Goal: Task Accomplishment & Management: Manage account settings

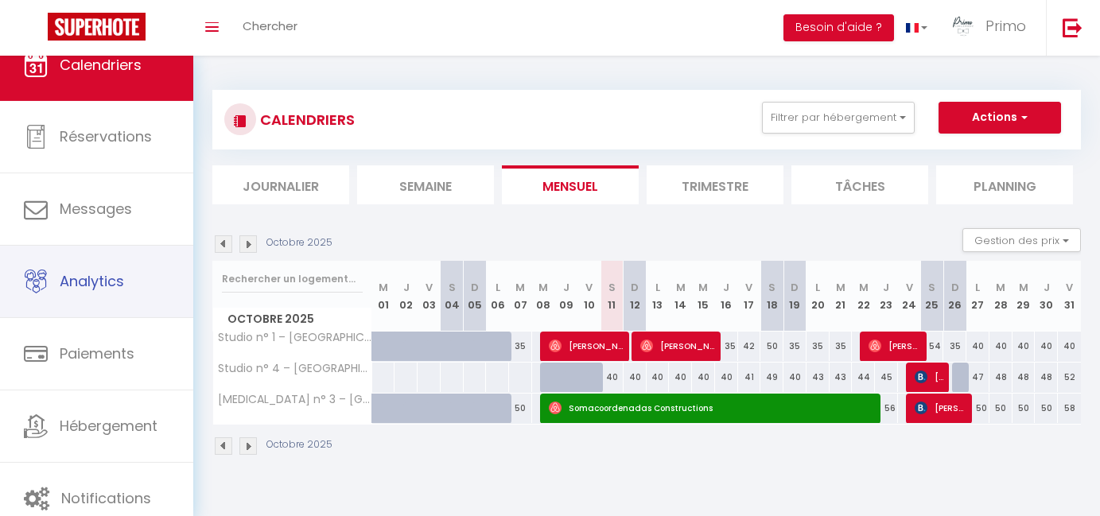
click at [115, 270] on link "Analytics" at bounding box center [96, 282] width 193 height 72
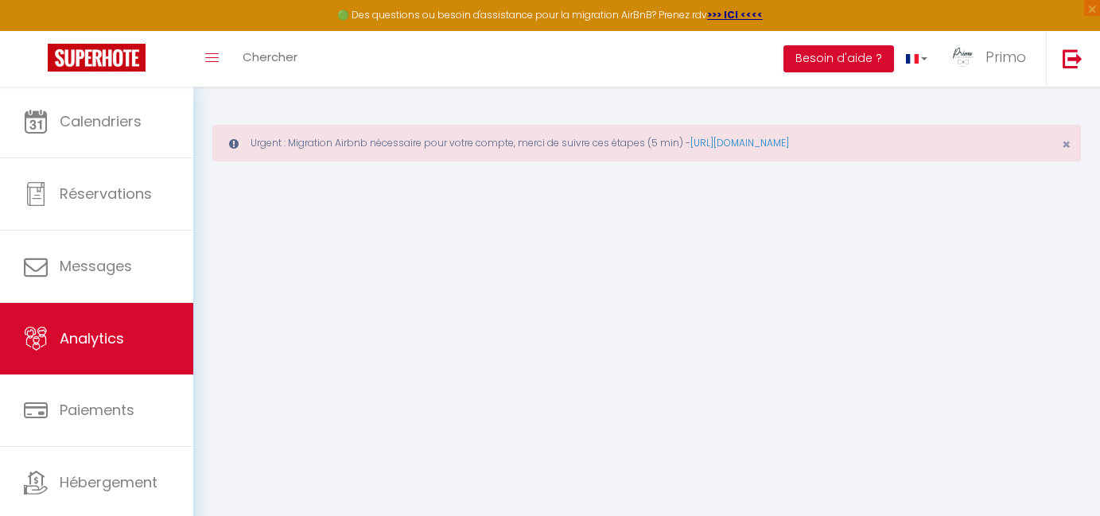
select select "2025"
select select "10"
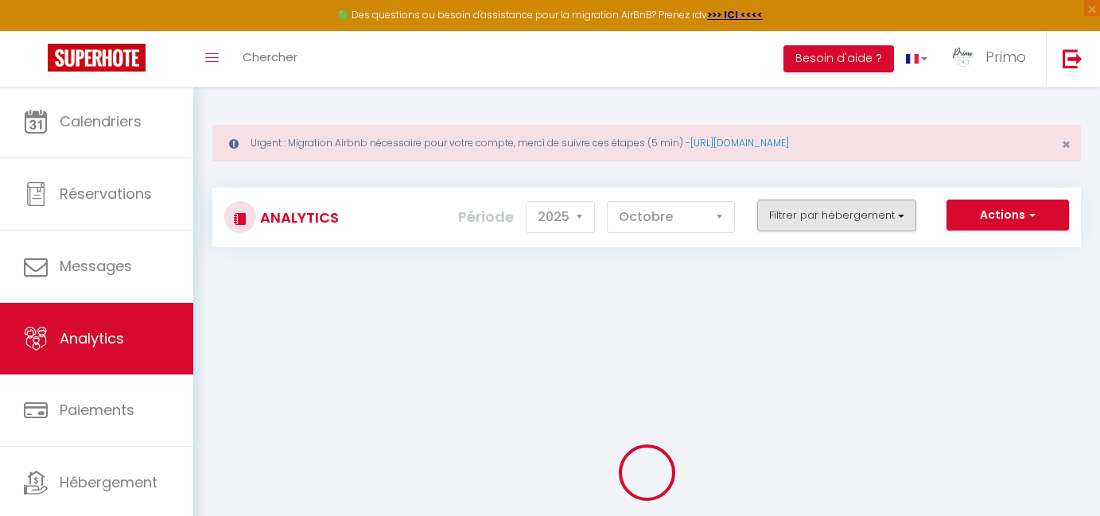
checkbox input "false"
checkbox Vincent "false"
checkbox House "false"
checkbox Poncétys "false"
checkbox Pierre "false"
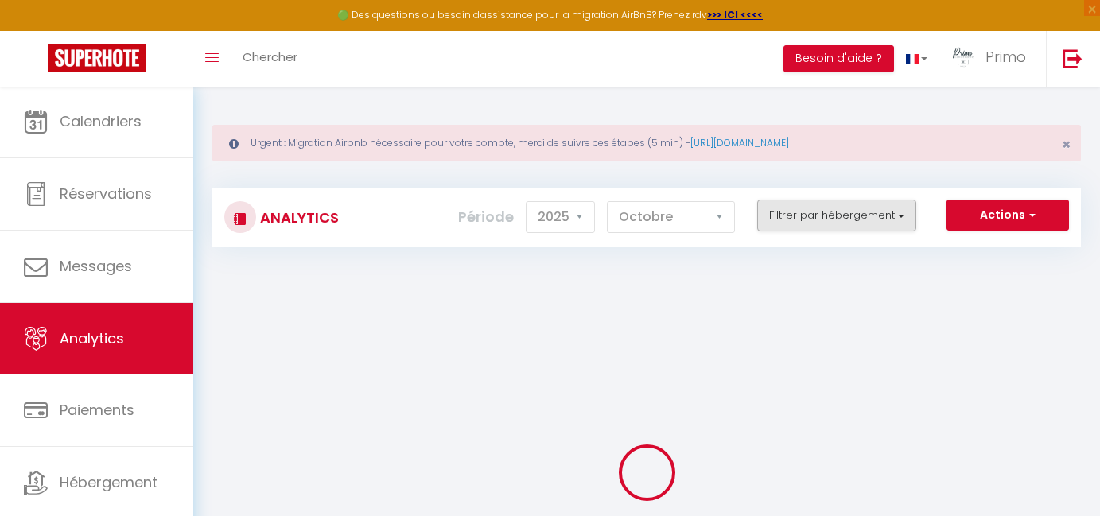
checkbox Carnot "false"
checkbox Lac "false"
checkbox 4\* "false"
checkbox Péronnaise "false"
checkbox input "false"
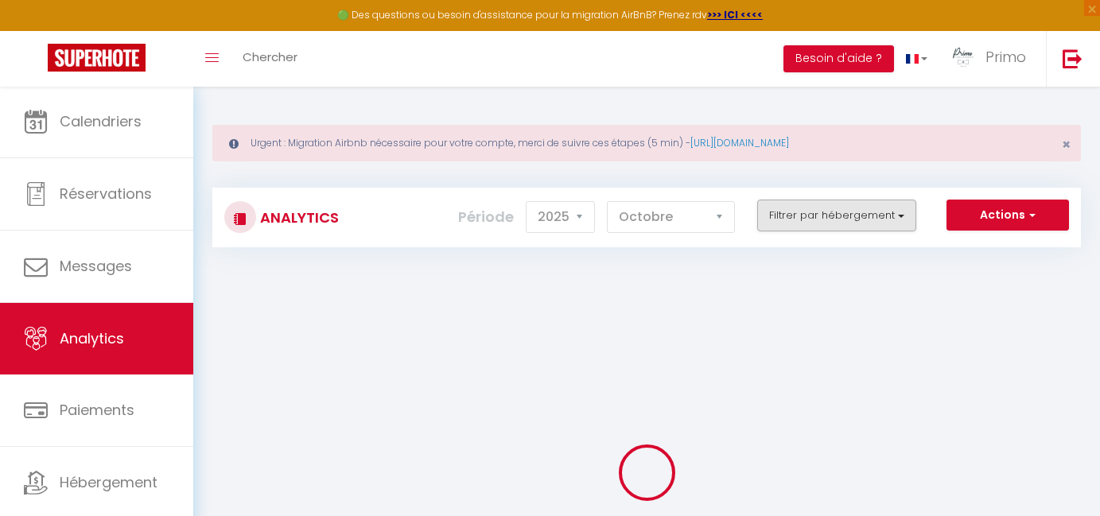
checkbox Jolytine "false"
checkbox input "false"
checkbox Tournusien "false"
checkbox république "false"
checkbox Verdun "false"
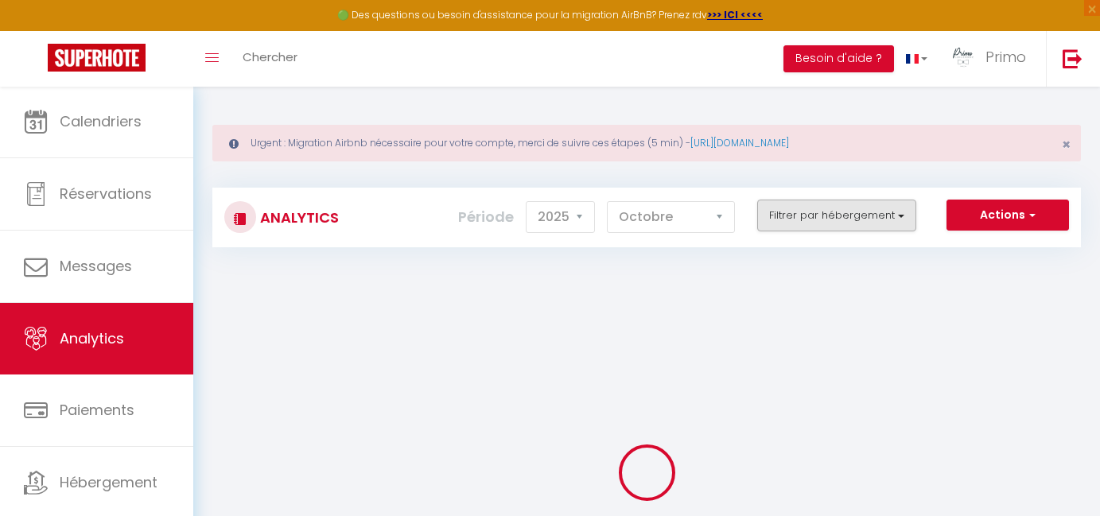
checkbox étoilés "false"
checkbox 🎬 "false"
checkbox Nakai "false"
checkbox Saône "false"
checkbox Mia "false"
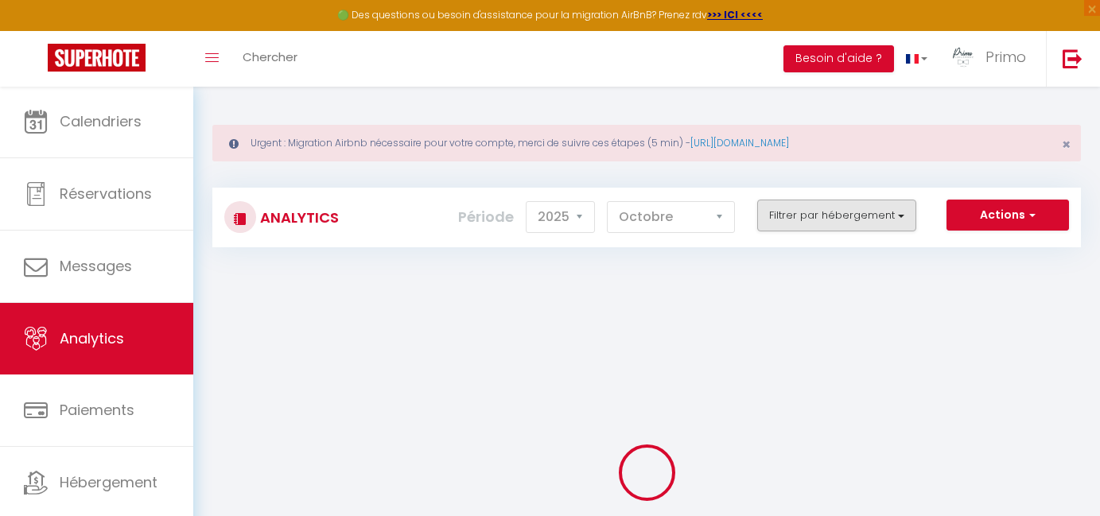
checkbox 🎬 "false"
checkbox Mortagne "false"
checkbox voyageurs "false"
checkbox input "false"
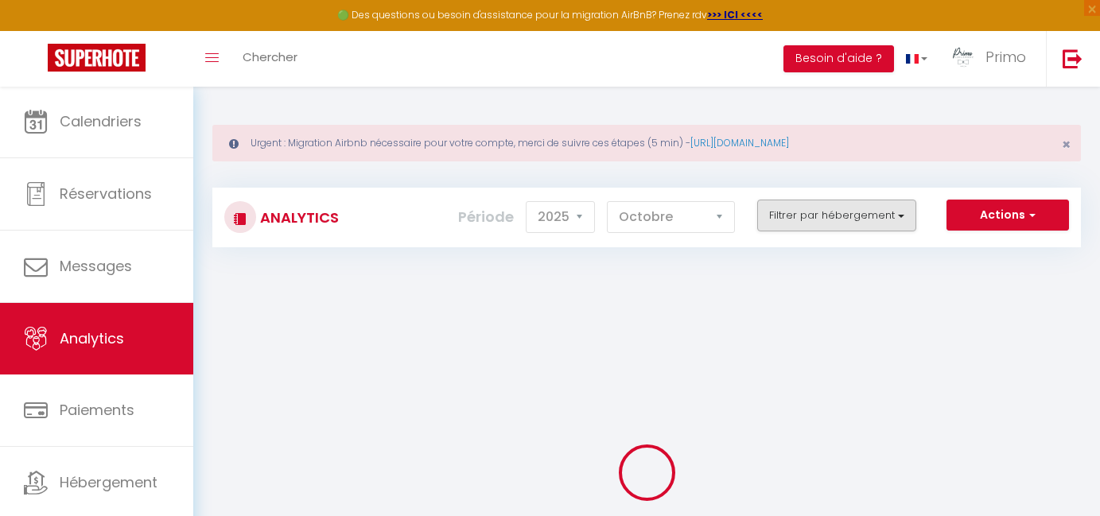
checkbox input "false"
checkbox Roches "false"
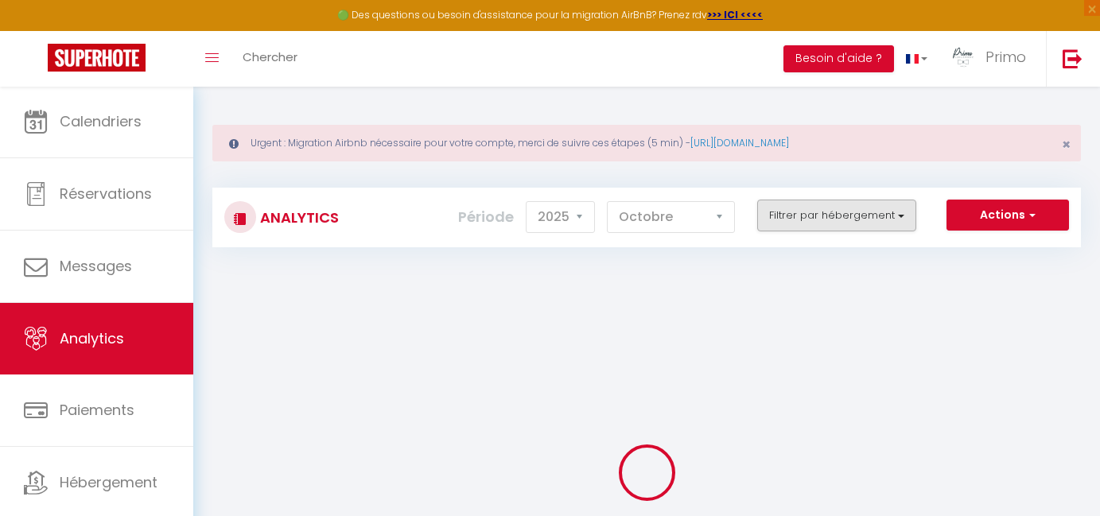
checkbox Roches "false"
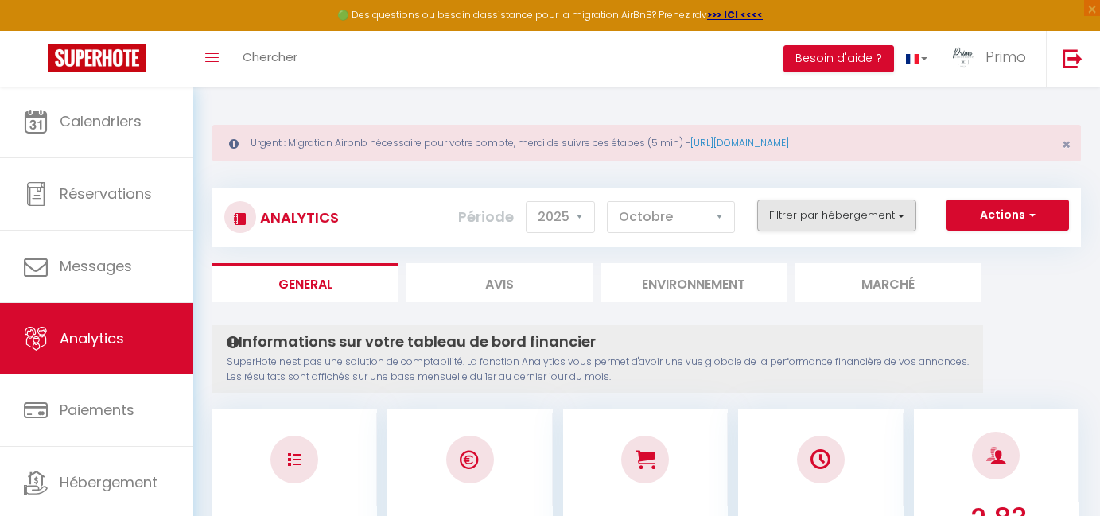
click at [815, 212] on button "Filtrer par hébergement" at bounding box center [836, 216] width 159 height 32
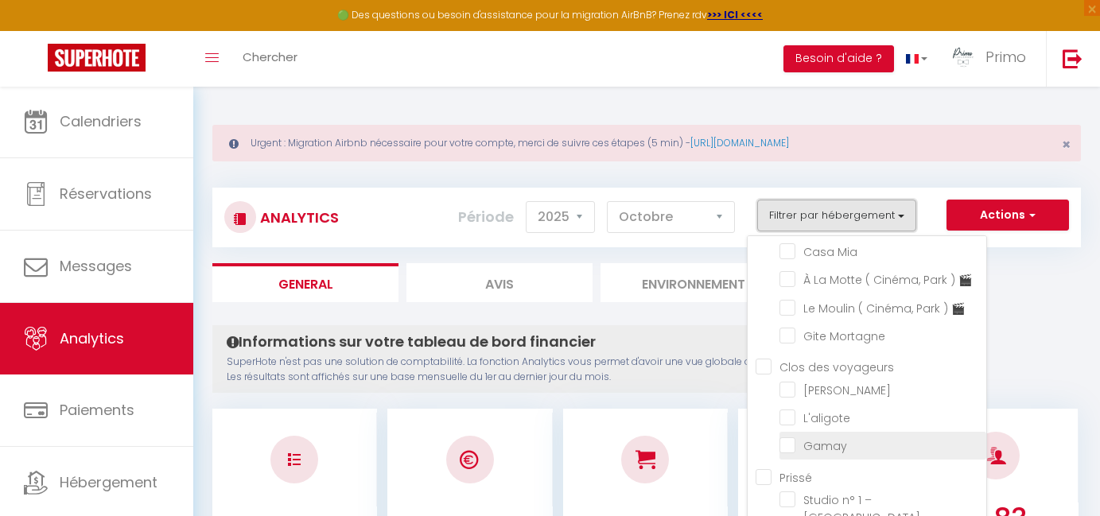
scroll to position [549, 0]
click at [769, 471] on input "Prissé" at bounding box center [871, 476] width 231 height 16
checkbox input "true"
checkbox Vincent "false"
checkbox House "false"
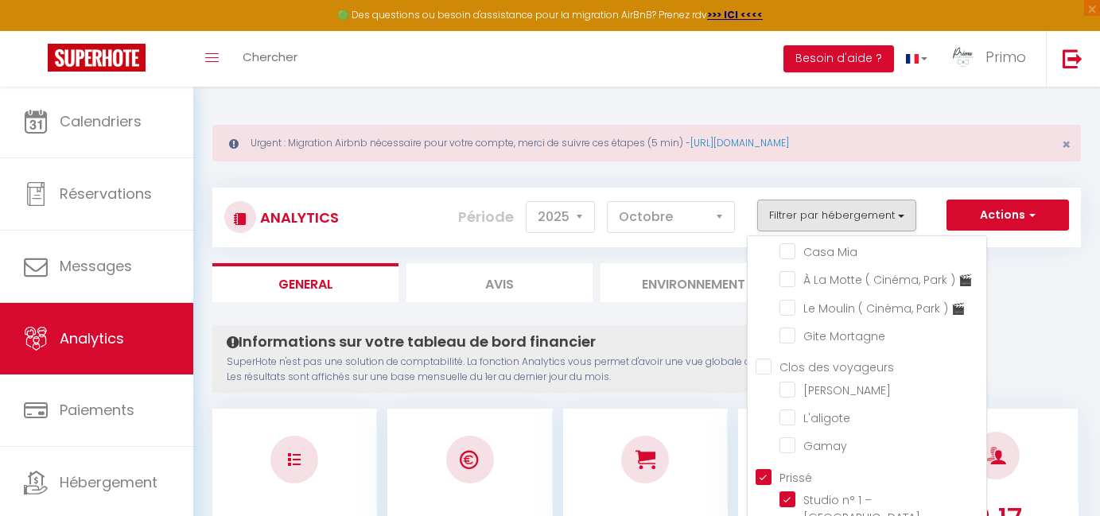
checkbox Poncétys "false"
checkbox Pierre "false"
checkbox Carnot "false"
checkbox Lac "false"
checkbox 4\* "false"
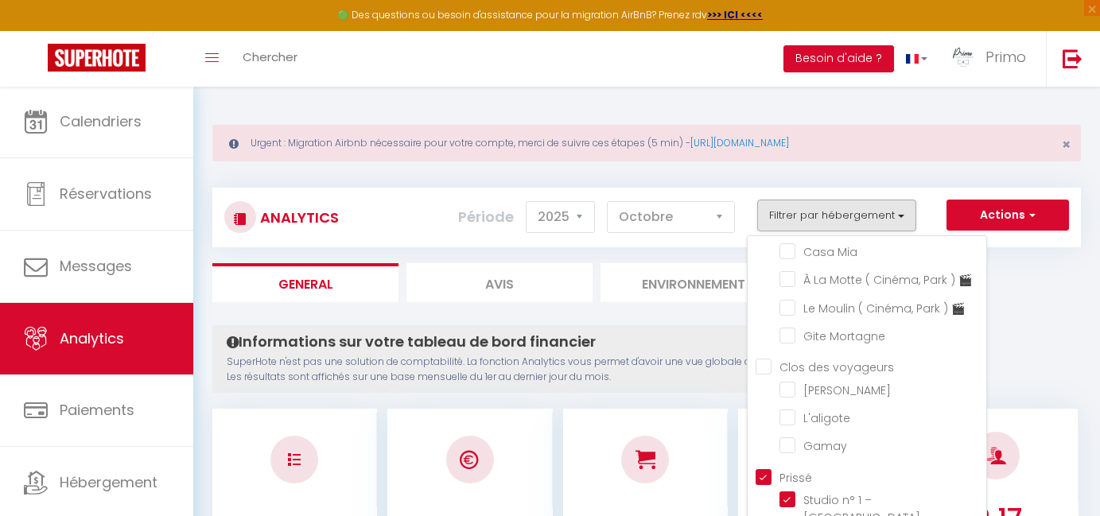
checkbox Péronnaise "false"
checkbox Jolytine "false"
checkbox input "false"
checkbox Tournusien "false"
checkbox république "false"
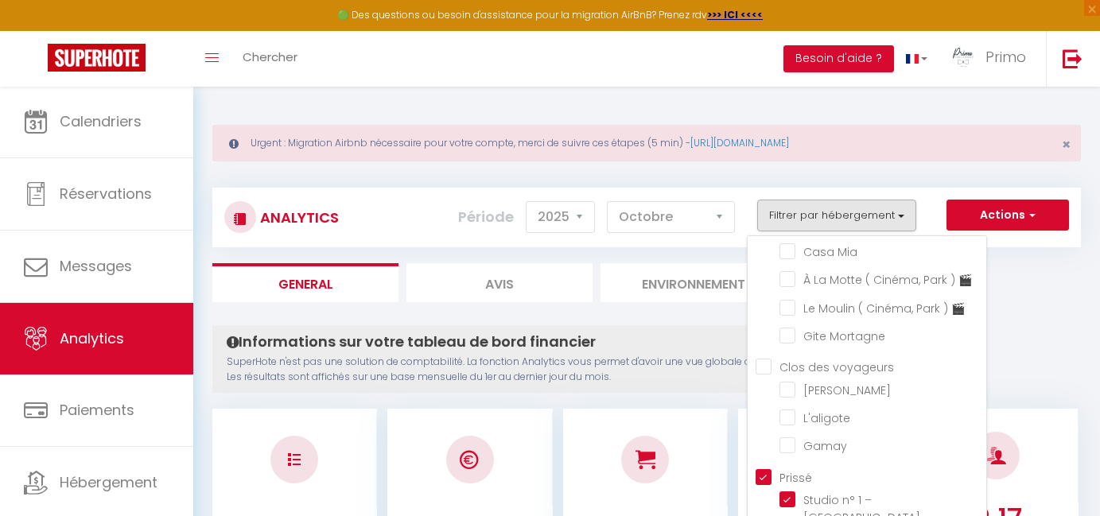
checkbox Verdun "false"
checkbox étoilés "false"
checkbox 🎬 "false"
checkbox Nakai "false"
checkbox Saône "false"
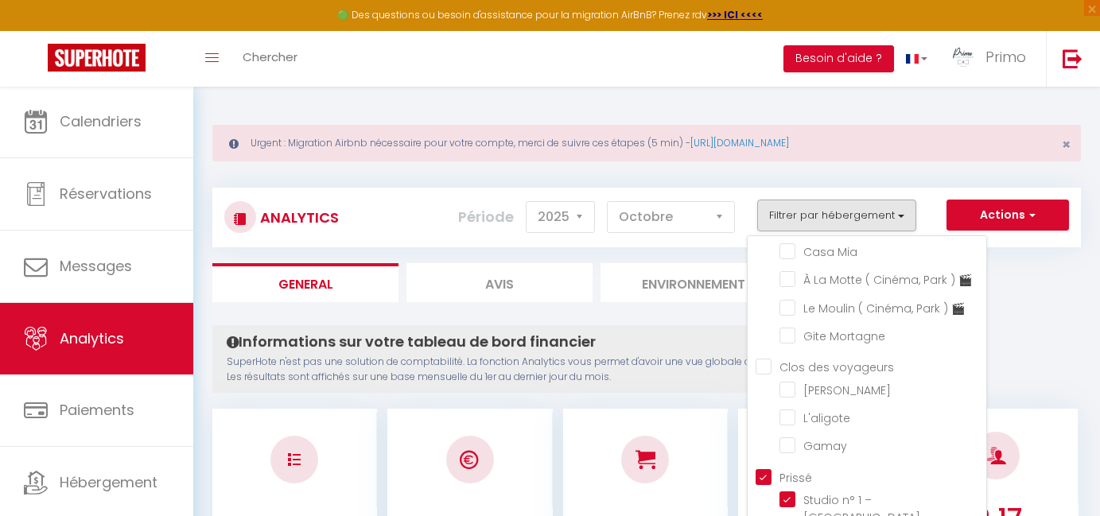
checkbox Mia "false"
checkbox 🎬 "false"
checkbox Mortagne "false"
checkbox input "false"
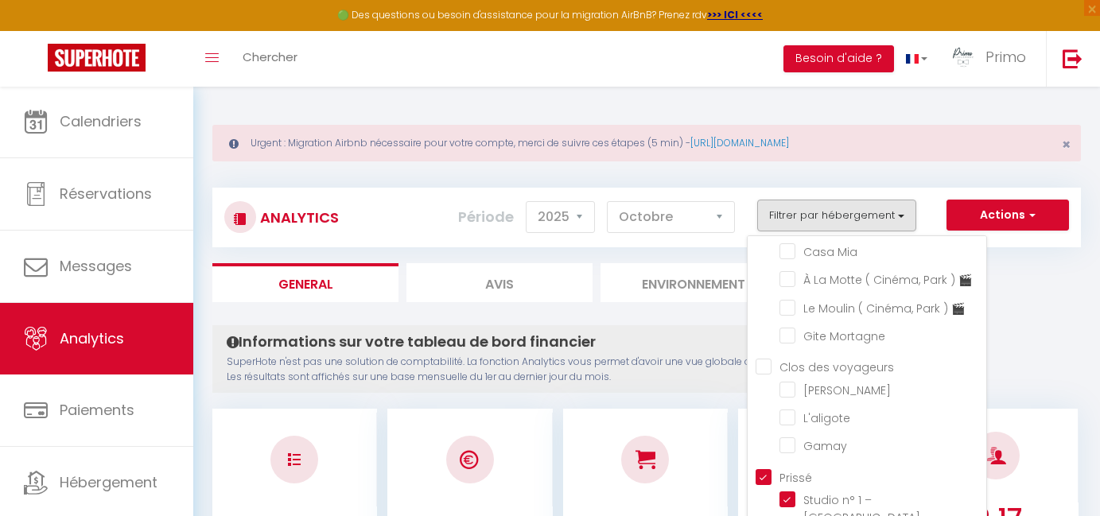
checkbox input "false"
checkbox Roches "true"
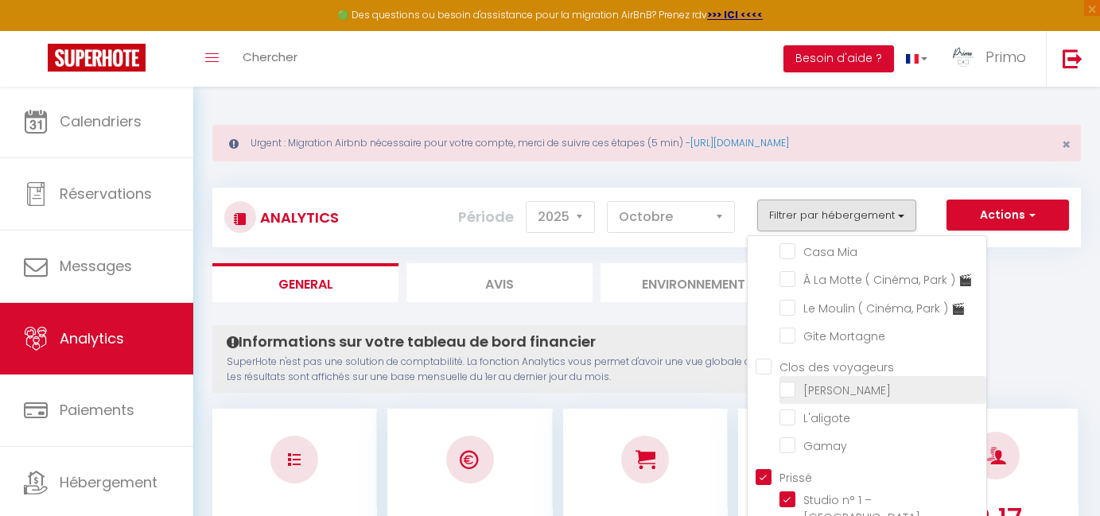
click at [840, 387] on input "checkbox" at bounding box center [882, 389] width 207 height 16
checkbox input "true"
checkbox Vincent "false"
checkbox House "false"
checkbox Poncétys "false"
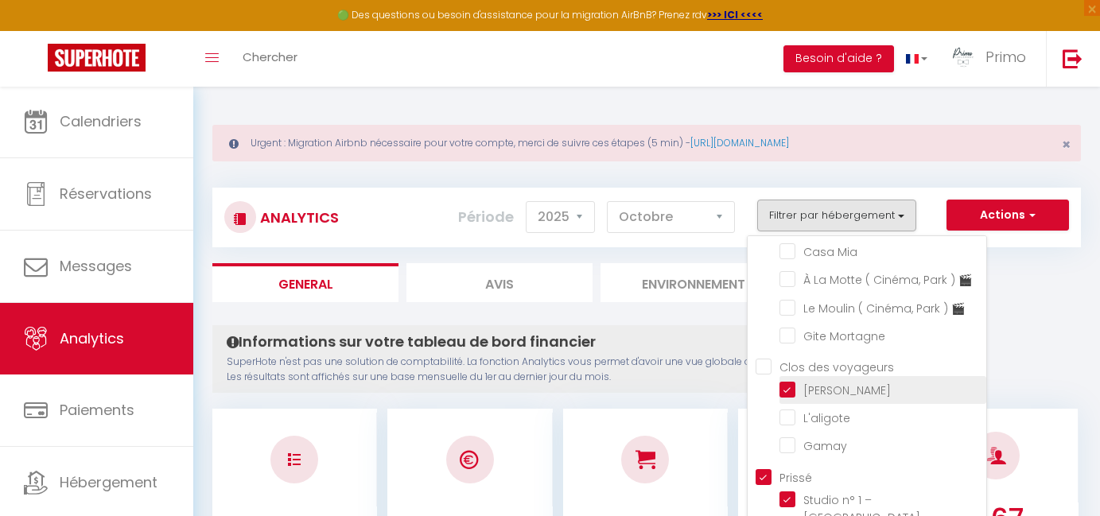
checkbox Pierre "false"
checkbox Carnot "false"
checkbox Lac "false"
checkbox 4\* "false"
checkbox Péronnaise "false"
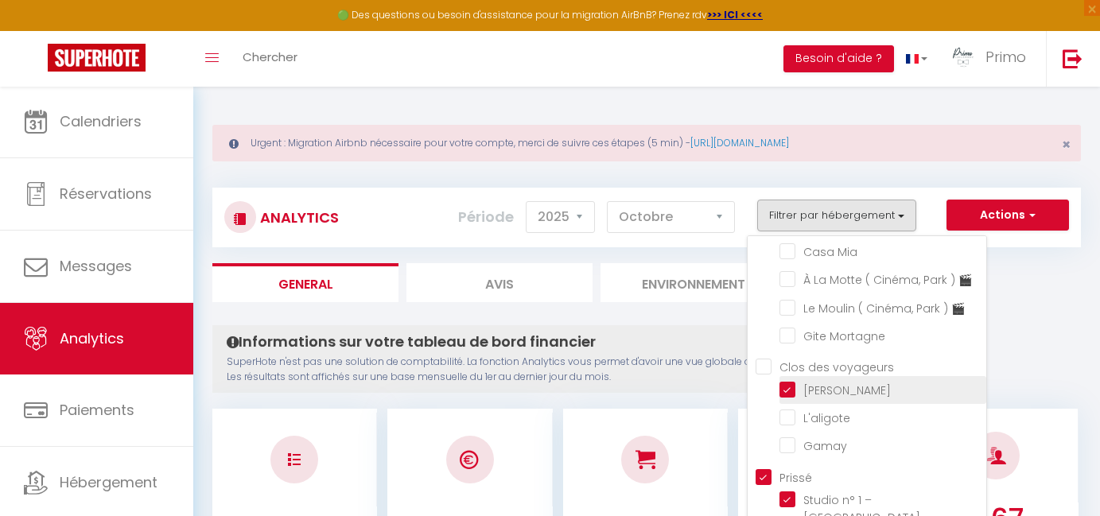
checkbox Jolytine "false"
checkbox input "false"
checkbox Tournusien "false"
checkbox république "false"
checkbox Verdun "false"
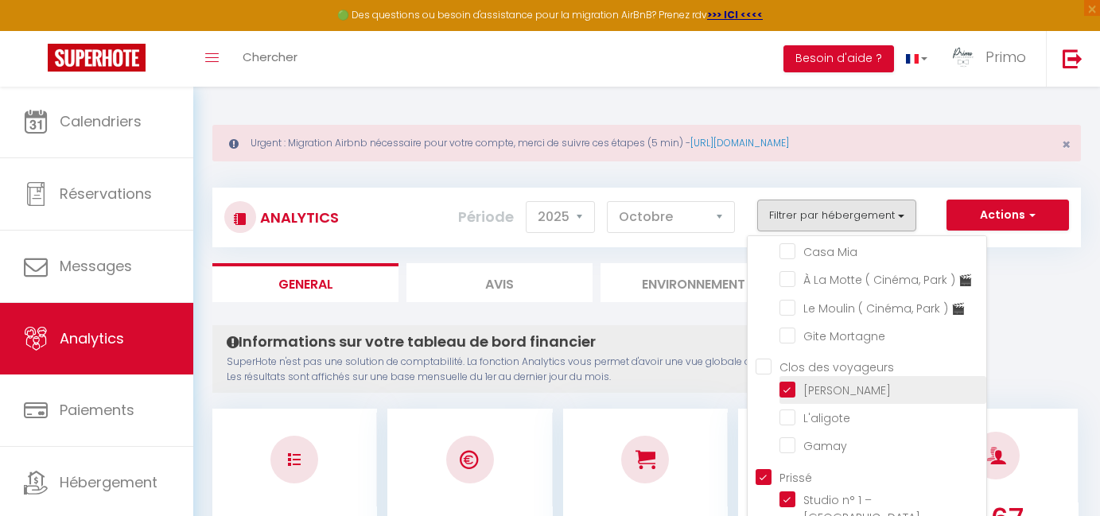
checkbox étoilés "false"
checkbox 🎬 "false"
checkbox Nakai "false"
checkbox Saône "false"
checkbox Mia "false"
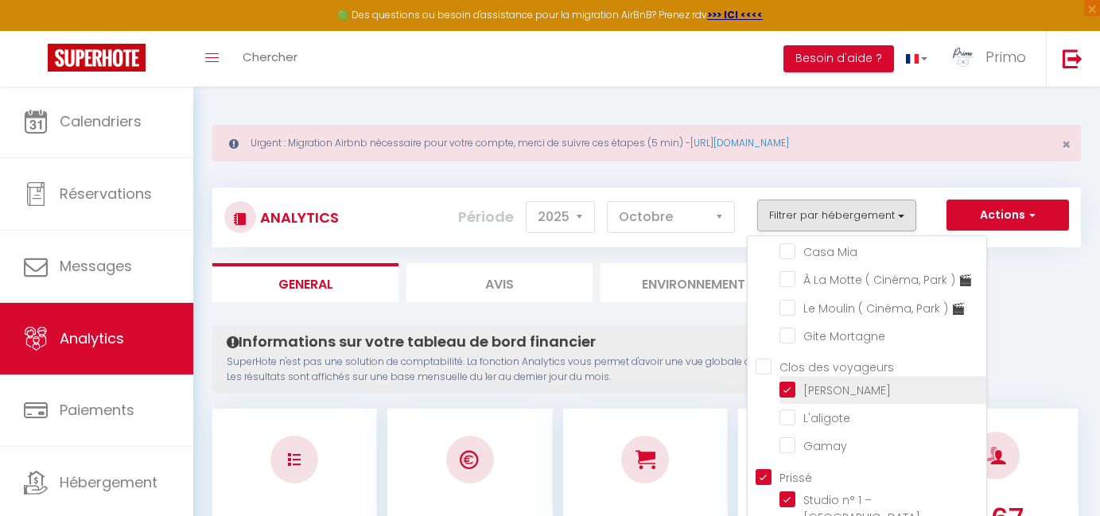
checkbox 🎬 "false"
checkbox Mortagne "false"
checkbox input "false"
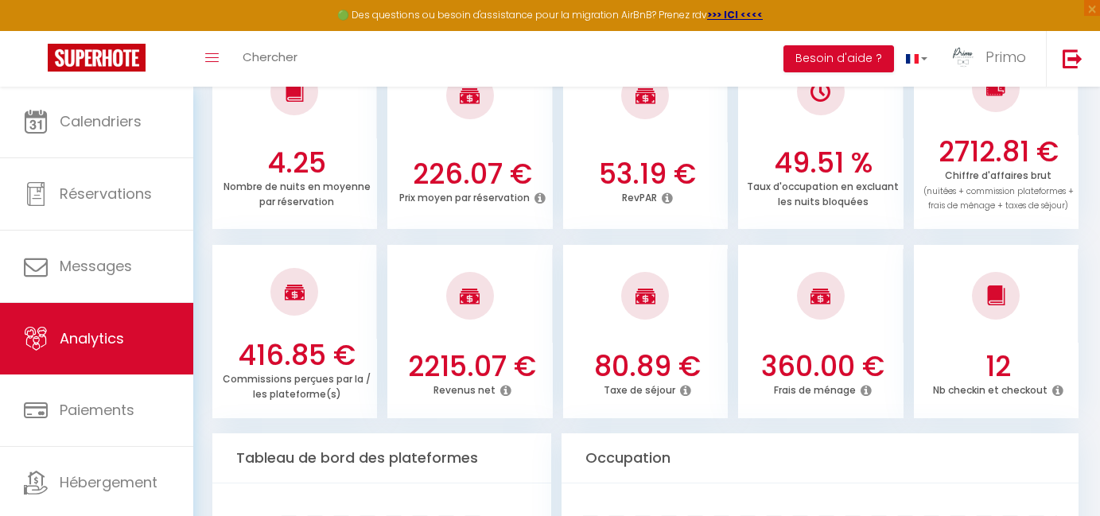
scroll to position [558, 0]
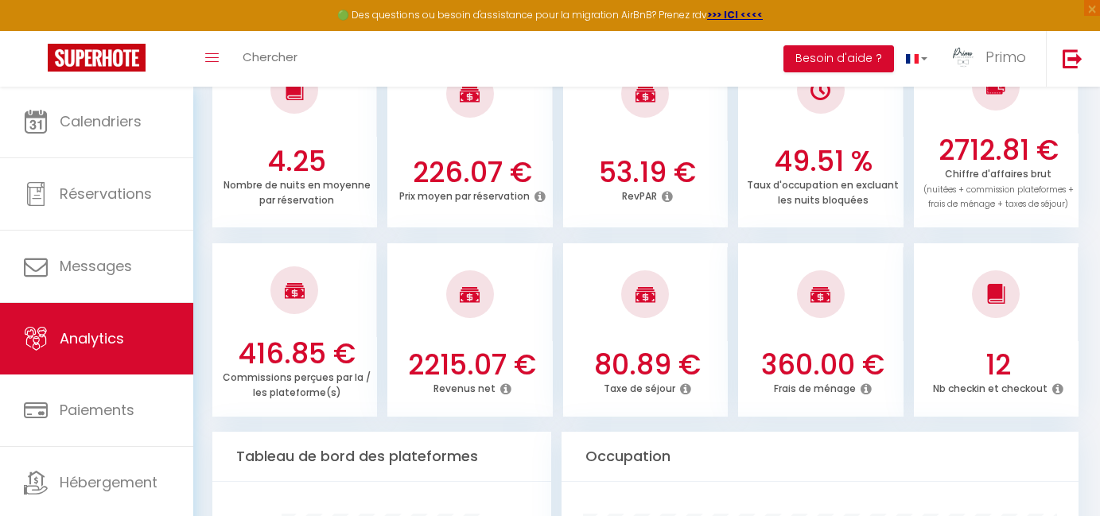
drag, startPoint x: 410, startPoint y: 353, endPoint x: 493, endPoint y: 353, distance: 83.5
click at [493, 353] on h3 "2215.07 €" at bounding box center [472, 364] width 153 height 33
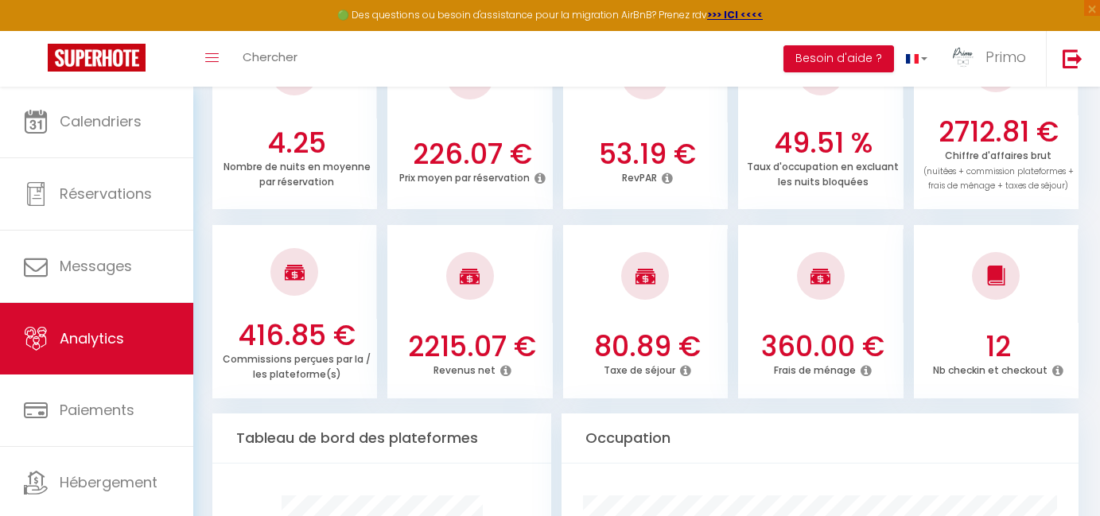
scroll to position [597, 0]
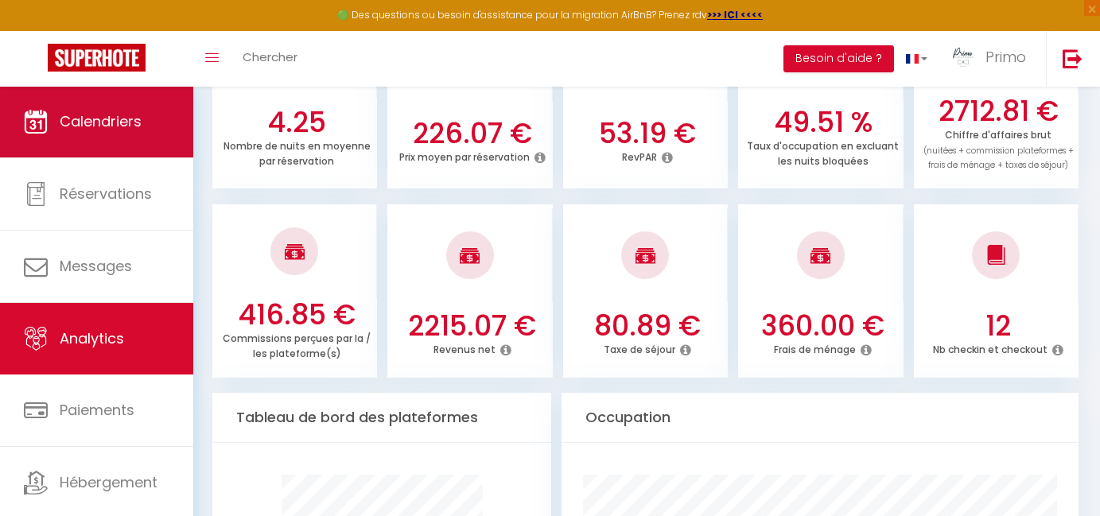
click at [91, 119] on span "Calendriers" at bounding box center [101, 121] width 82 height 20
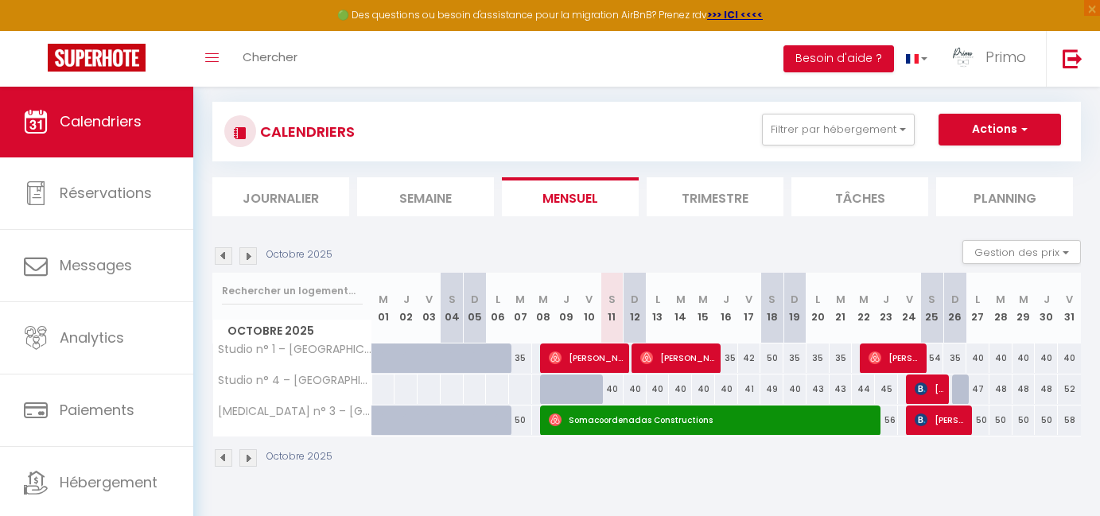
scroll to position [86, 0]
click at [873, 138] on button "Filtrer par hébergement" at bounding box center [838, 130] width 153 height 32
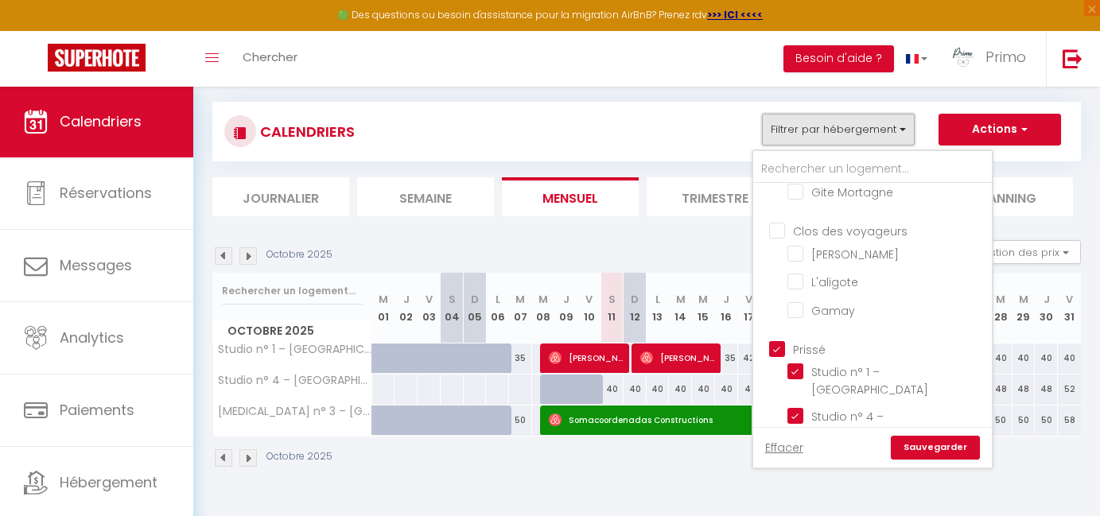
scroll to position [603, 0]
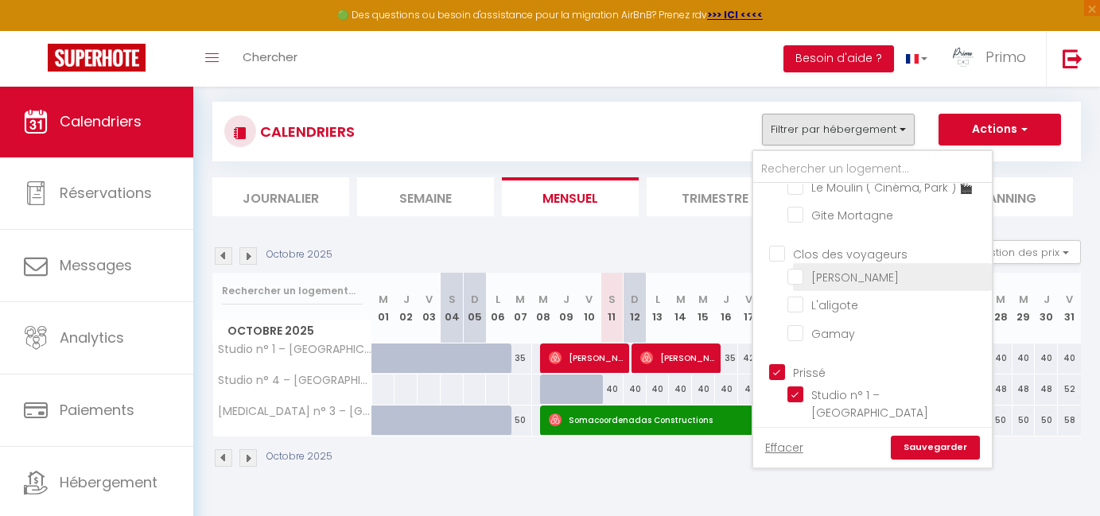
click at [806, 284] on input "[PERSON_NAME]" at bounding box center [886, 276] width 199 height 16
checkbox input "true"
checkbox input "false"
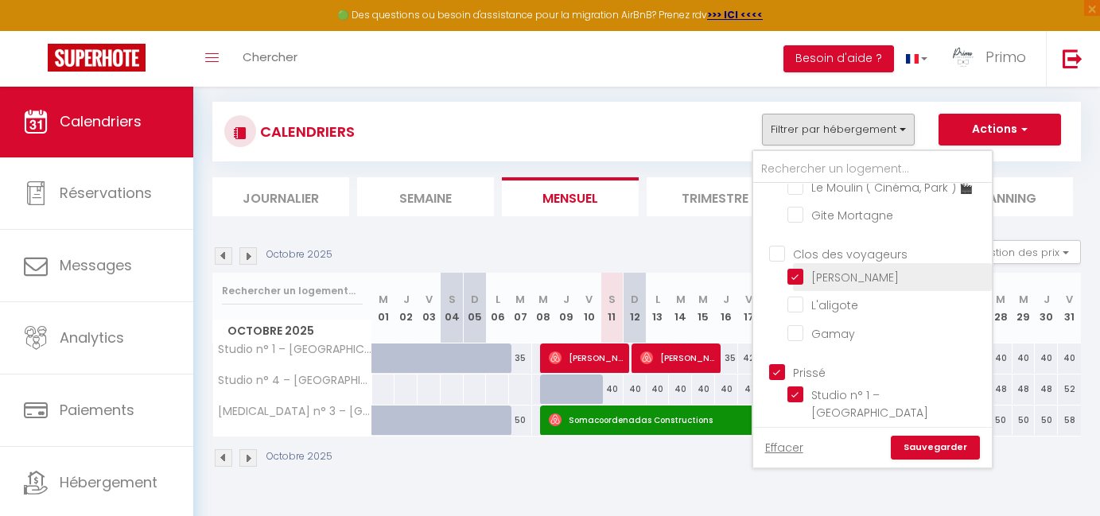
checkbox input "false"
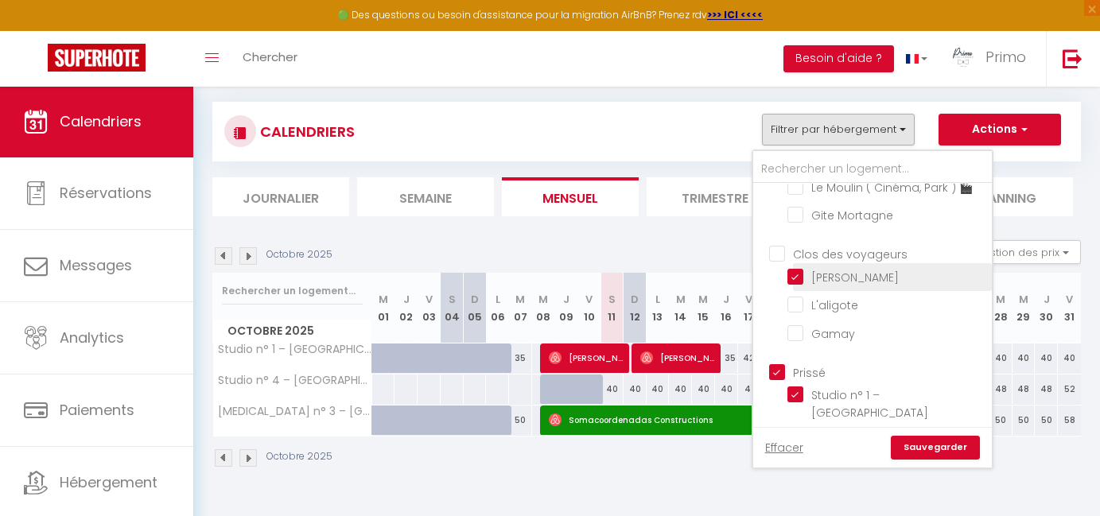
checkbox input "false"
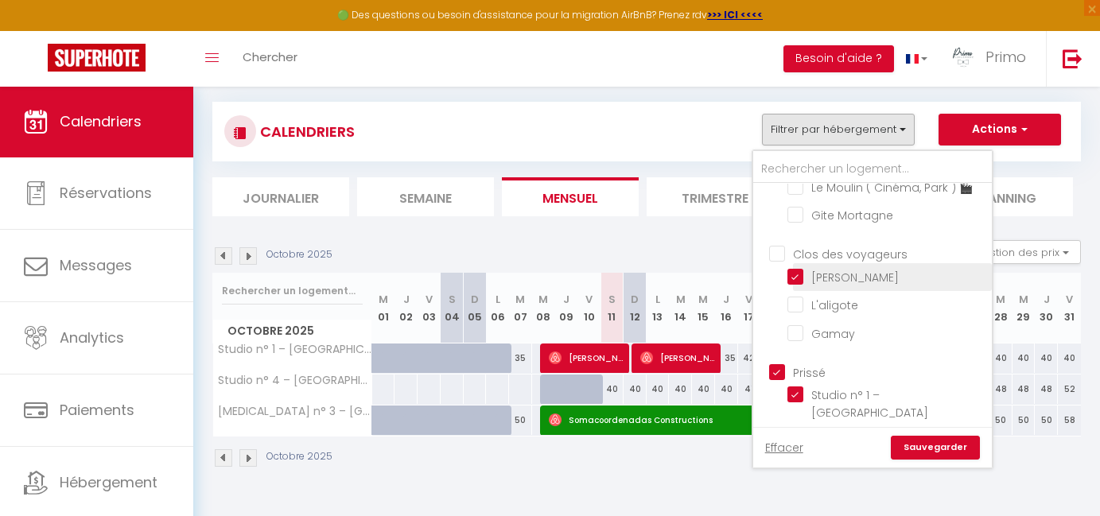
checkbox input "false"
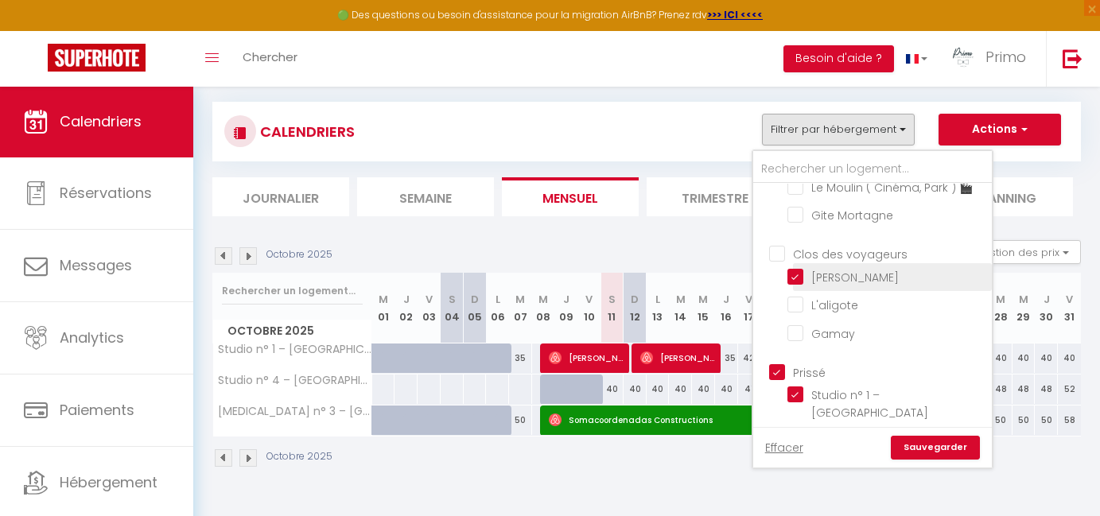
checkbox input "false"
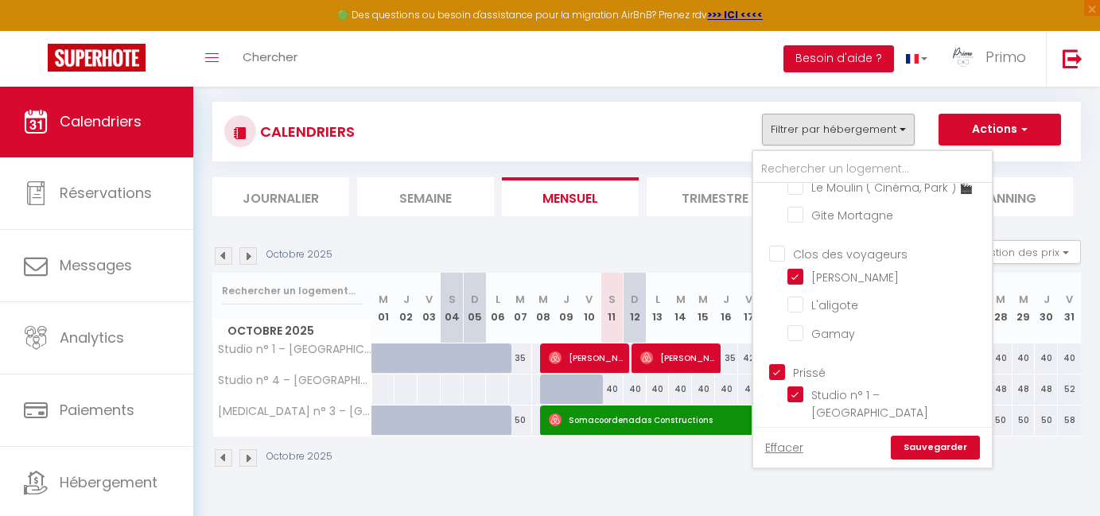
click at [921, 447] on link "Sauvegarder" at bounding box center [935, 448] width 89 height 24
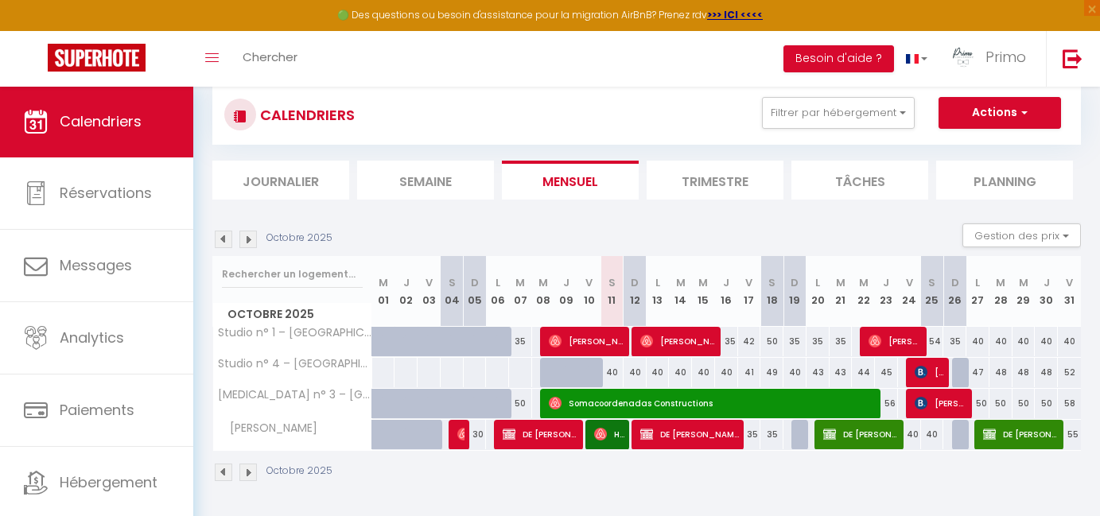
scroll to position [102, 0]
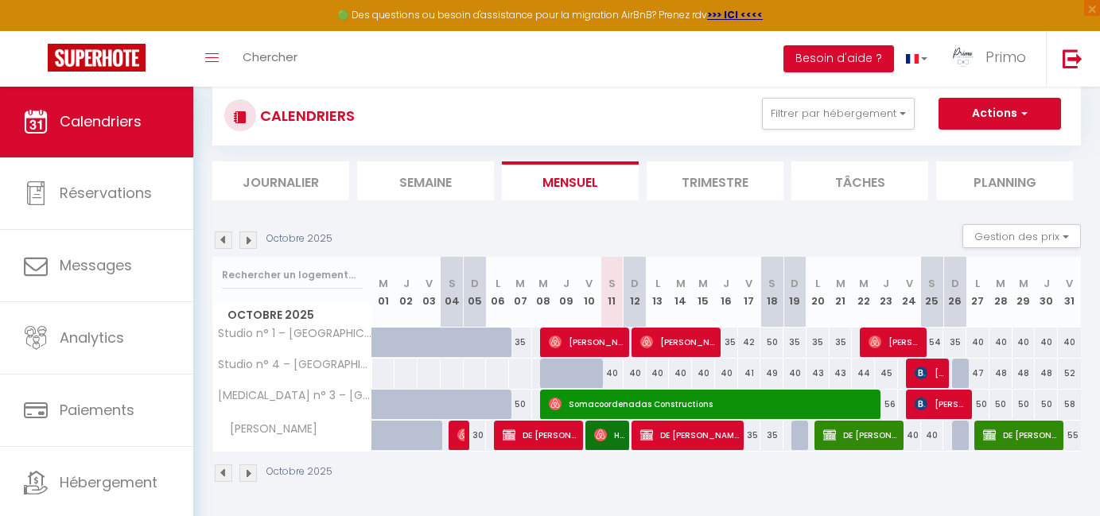
click at [221, 242] on img at bounding box center [223, 239] width 17 height 17
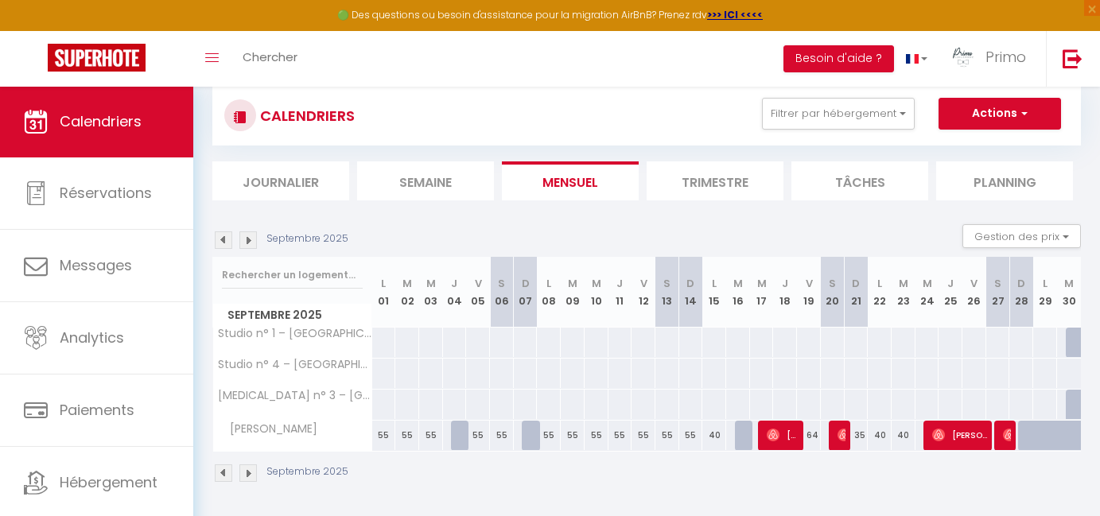
scroll to position [86, 0]
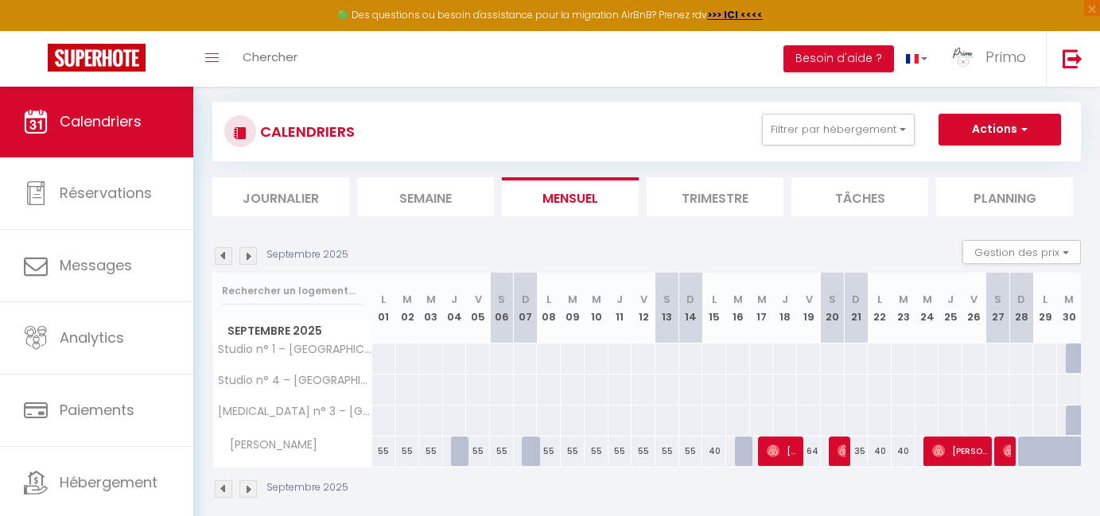
click at [247, 253] on img at bounding box center [247, 255] width 17 height 17
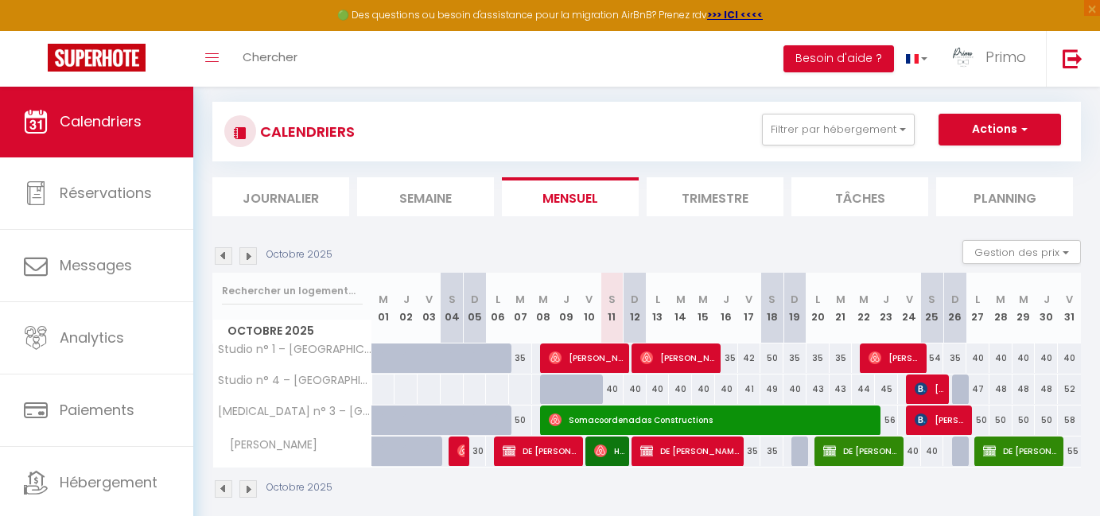
click at [593, 416] on span "Somacoordenadas Constructions" at bounding box center [714, 420] width 331 height 30
select select "OK"
select select "1"
select select "0"
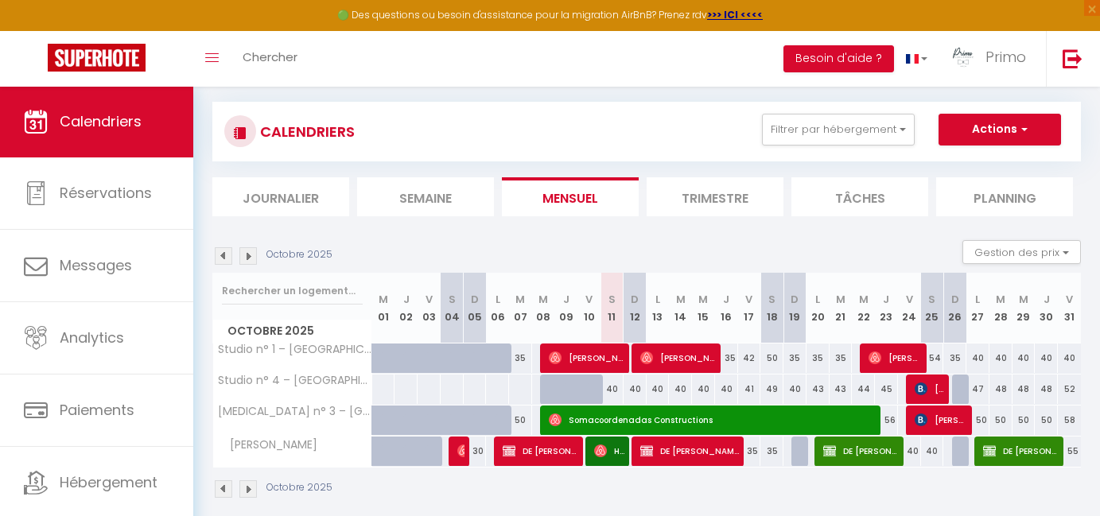
select select "1"
select select
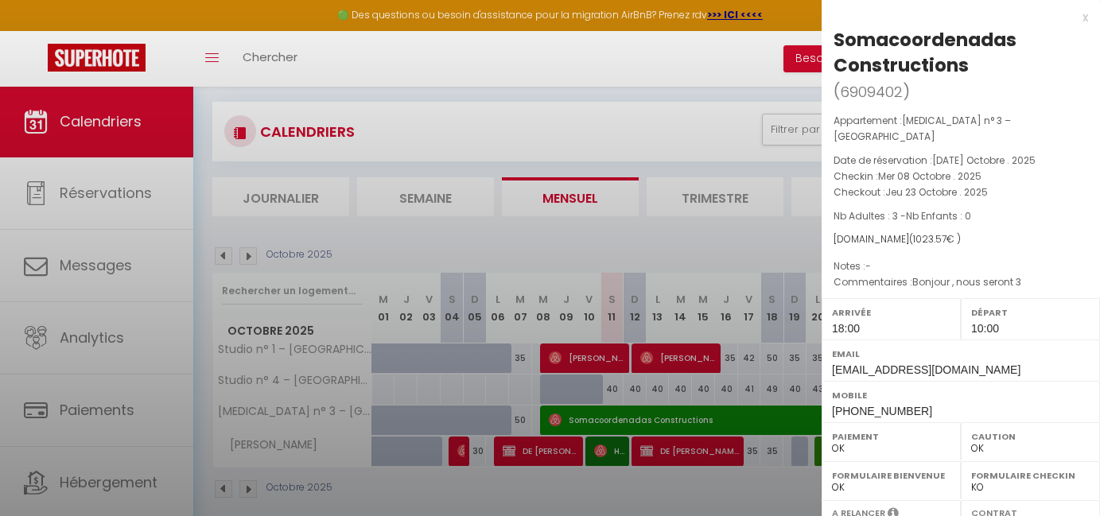
select select "5887"
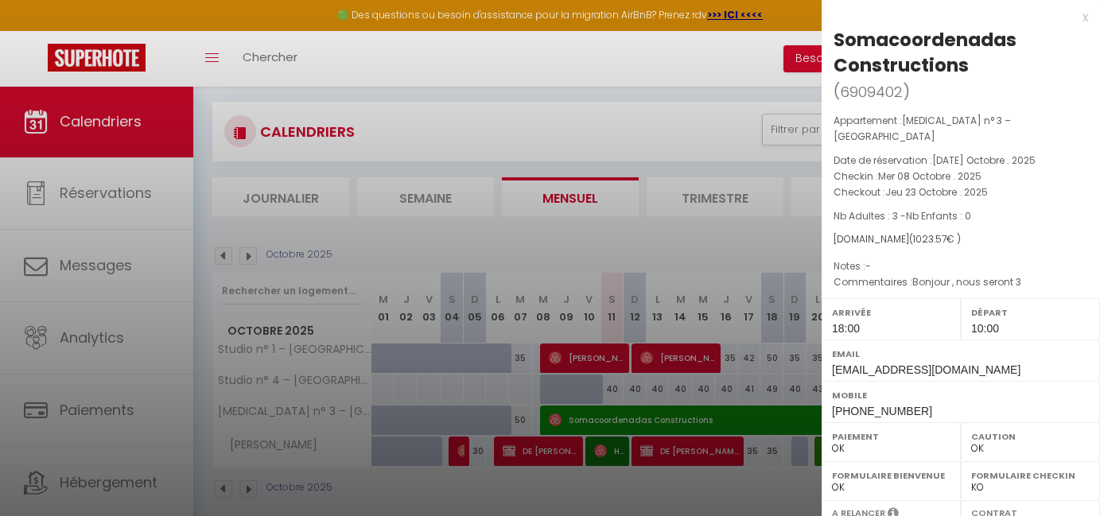
click at [593, 416] on div at bounding box center [550, 258] width 1100 height 516
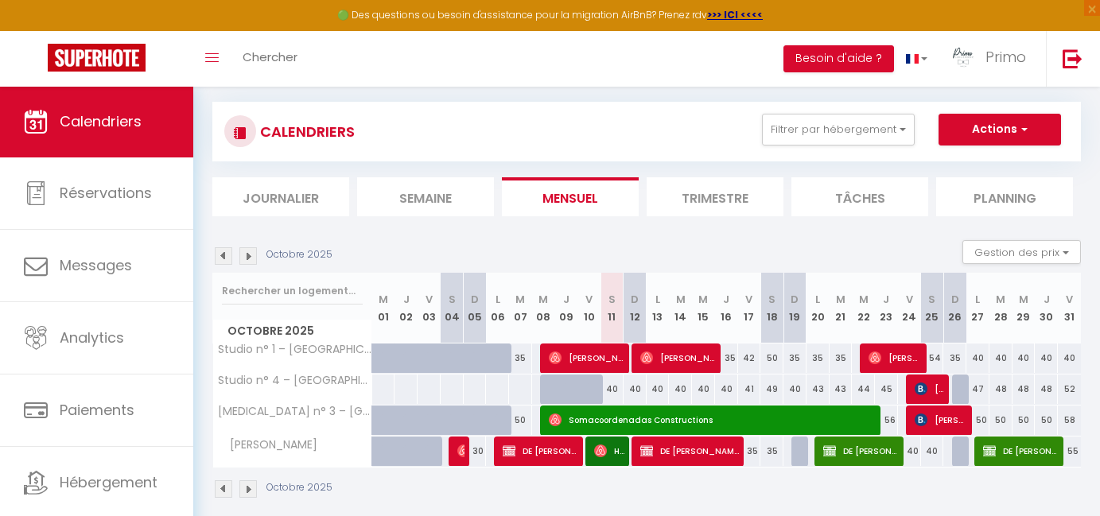
click at [596, 352] on span "[PERSON_NAME]" at bounding box center [587, 358] width 77 height 30
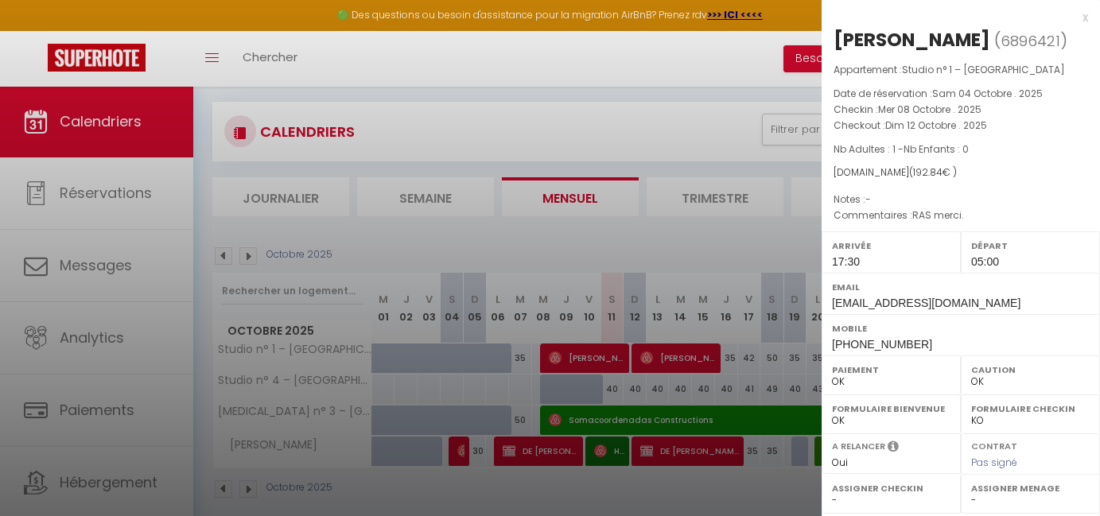
click at [596, 352] on div at bounding box center [550, 258] width 1100 height 516
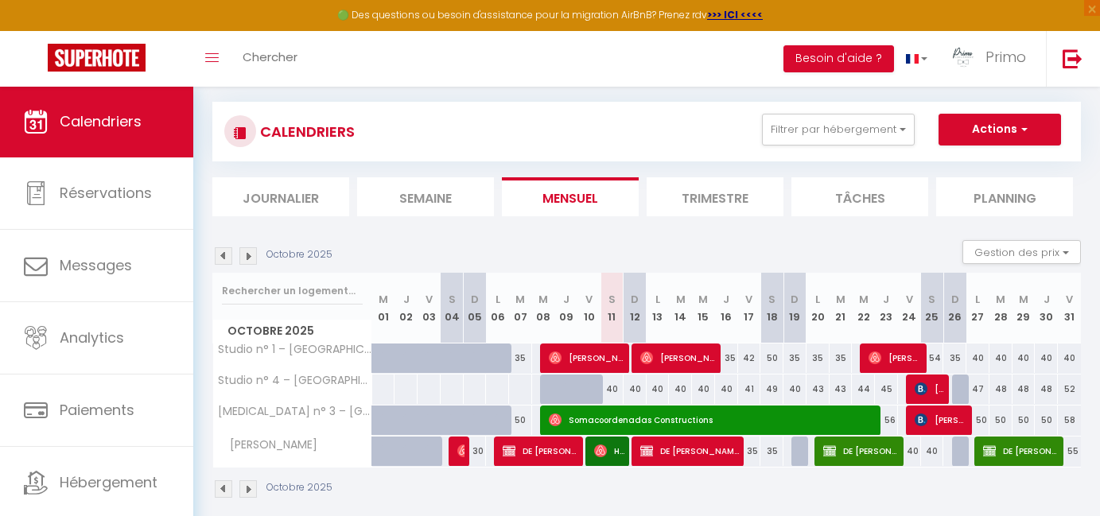
click at [666, 357] on span "[PERSON_NAME]" at bounding box center [678, 358] width 77 height 30
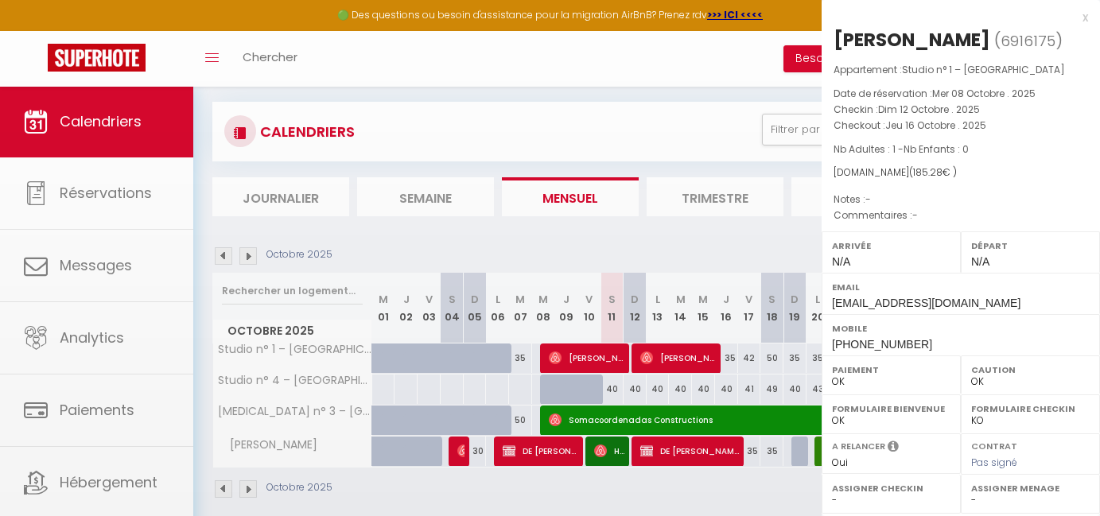
select select "5887"
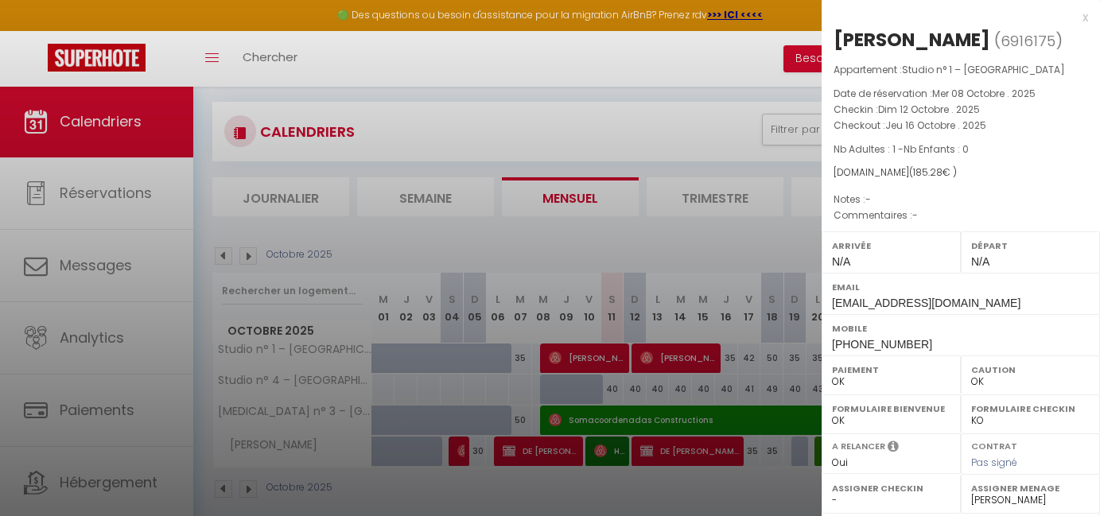
click at [666, 357] on div at bounding box center [550, 258] width 1100 height 516
